Goal: Check status: Check status

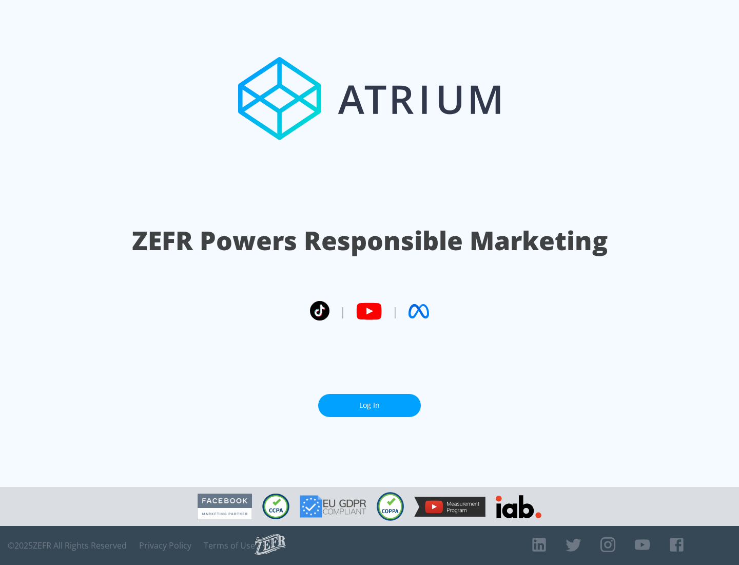
click at [370, 405] on link "Log In" at bounding box center [369, 405] width 103 height 23
